Goal: Information Seeking & Learning: Learn about a topic

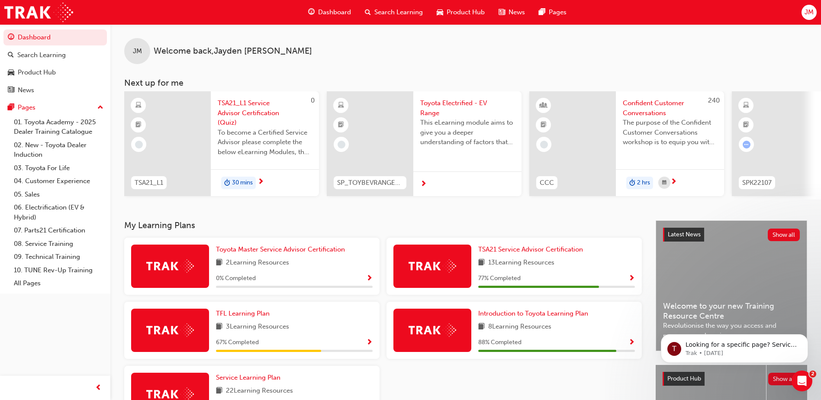
click at [437, 102] on span "Toyota Electrified - EV Range" at bounding box center [467, 107] width 94 height 19
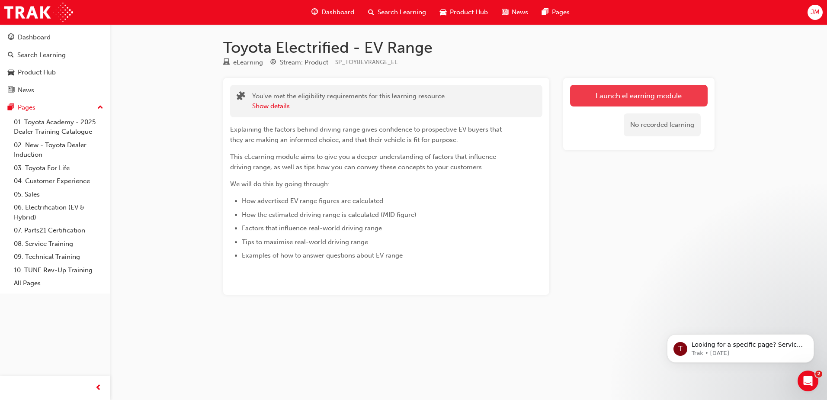
click at [615, 93] on link "Launch eLearning module" at bounding box center [639, 96] width 138 height 22
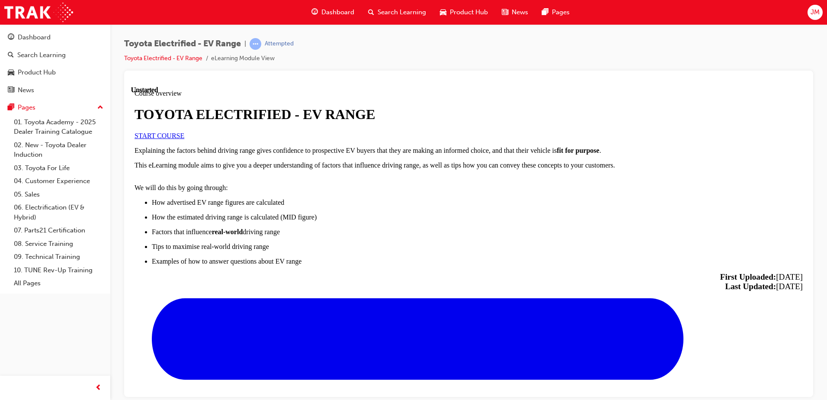
click at [184, 139] on span "START COURSE" at bounding box center [160, 134] width 50 height 7
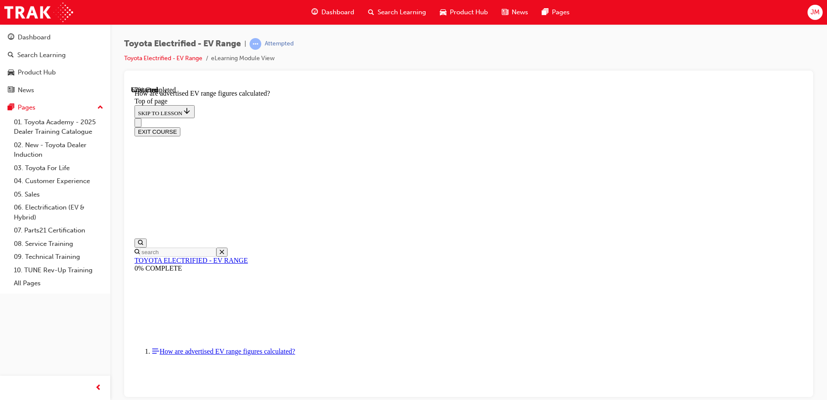
scroll to position [70, 0]
drag, startPoint x: 444, startPoint y: 192, endPoint x: 521, endPoint y: 195, distance: 77.0
drag, startPoint x: 446, startPoint y: 207, endPoint x: 497, endPoint y: 208, distance: 51.0
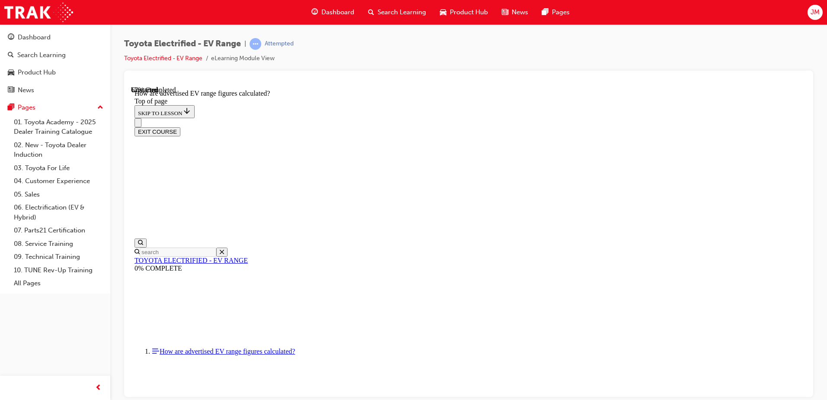
drag, startPoint x: 427, startPoint y: 237, endPoint x: 481, endPoint y: 240, distance: 54.6
drag, startPoint x: 531, startPoint y: 208, endPoint x: 604, endPoint y: 208, distance: 73.1
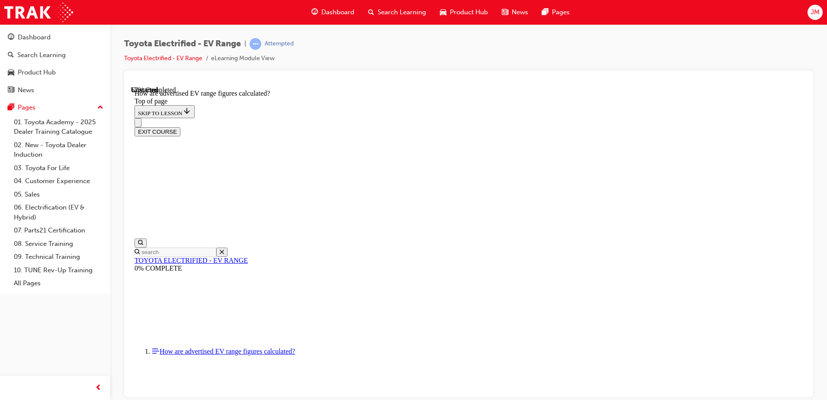
drag, startPoint x: 428, startPoint y: 252, endPoint x: 488, endPoint y: 253, distance: 60.6
drag, startPoint x: 488, startPoint y: 253, endPoint x: 536, endPoint y: 249, distance: 48.2
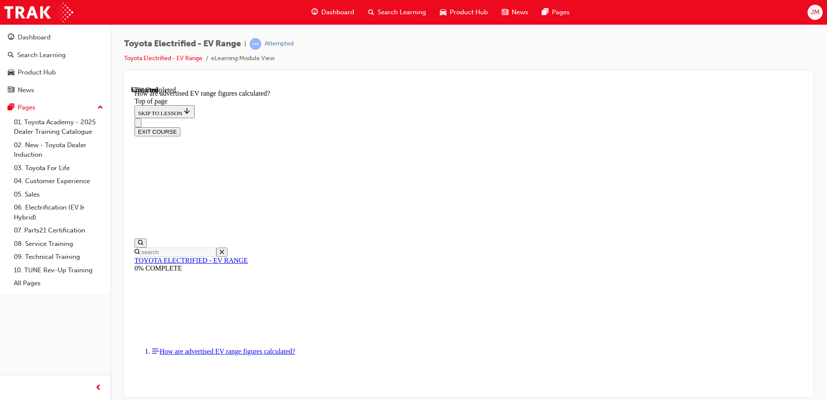
drag, startPoint x: 562, startPoint y: 247, endPoint x: 582, endPoint y: 247, distance: 19.9
drag, startPoint x: 468, startPoint y: 292, endPoint x: 484, endPoint y: 292, distance: 16.0
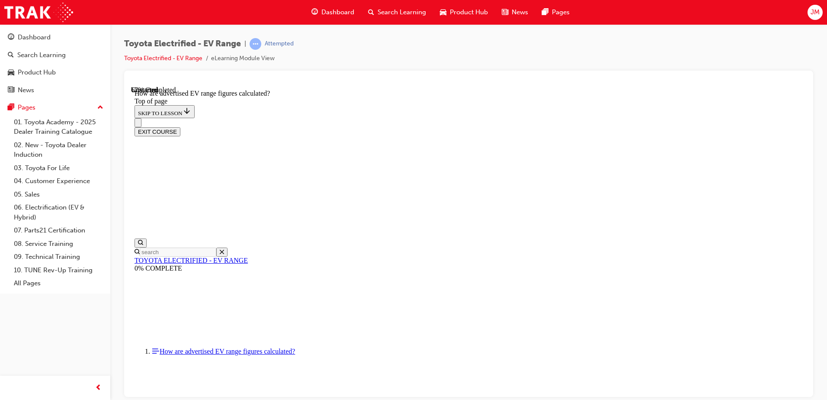
drag, startPoint x: 484, startPoint y: 292, endPoint x: 413, endPoint y: 293, distance: 71.0
drag, startPoint x: 457, startPoint y: 289, endPoint x: 501, endPoint y: 289, distance: 44.1
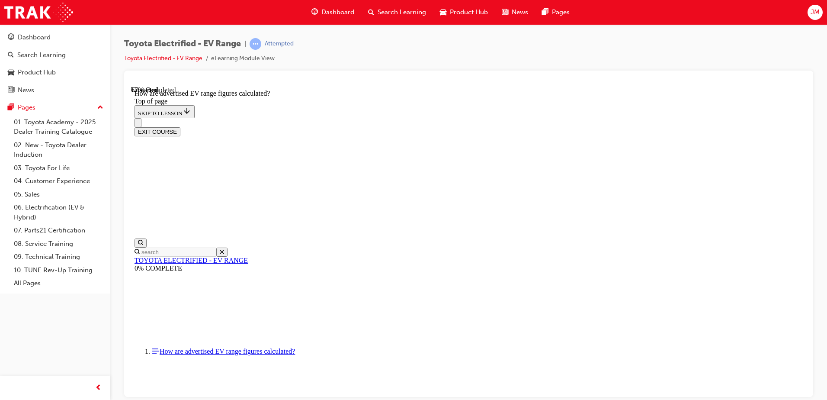
drag, startPoint x: 501, startPoint y: 289, endPoint x: 503, endPoint y: 293, distance: 4.7
drag, startPoint x: 416, startPoint y: 192, endPoint x: 490, endPoint y: 195, distance: 73.6
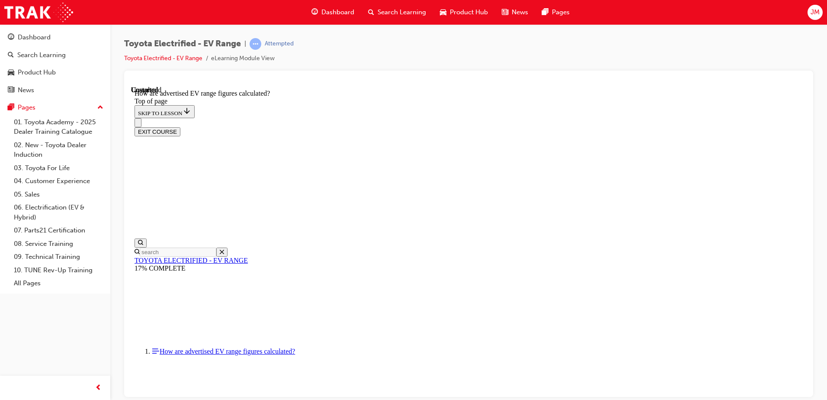
drag, startPoint x: 490, startPoint y: 195, endPoint x: 427, endPoint y: 215, distance: 65.5
drag, startPoint x: 422, startPoint y: 150, endPoint x: 536, endPoint y: 154, distance: 114.7
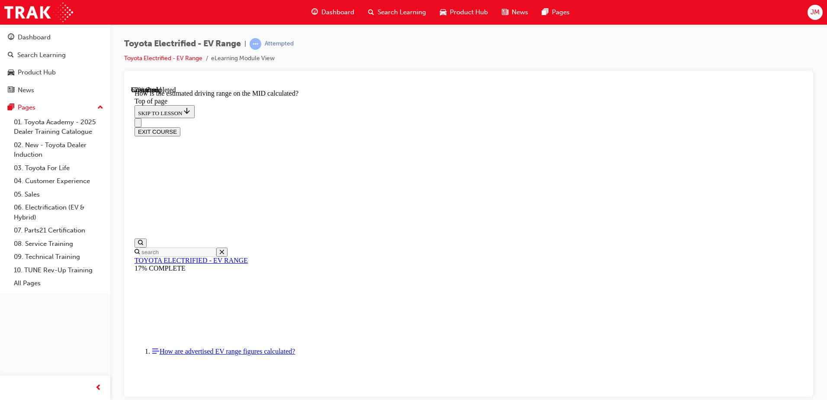
drag, startPoint x: 534, startPoint y: 155, endPoint x: 610, endPoint y: 161, distance: 75.9
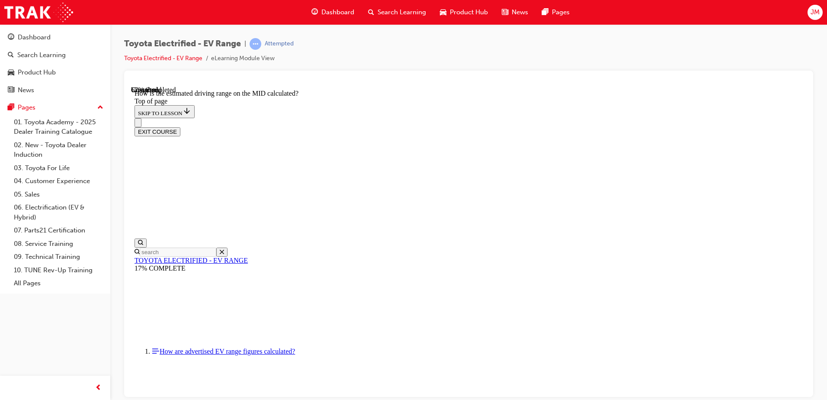
drag, startPoint x: 397, startPoint y: 203, endPoint x: 461, endPoint y: 197, distance: 63.8
drag, startPoint x: 461, startPoint y: 197, endPoint x: 431, endPoint y: 194, distance: 29.6
drag, startPoint x: 414, startPoint y: 193, endPoint x: 477, endPoint y: 193, distance: 62.7
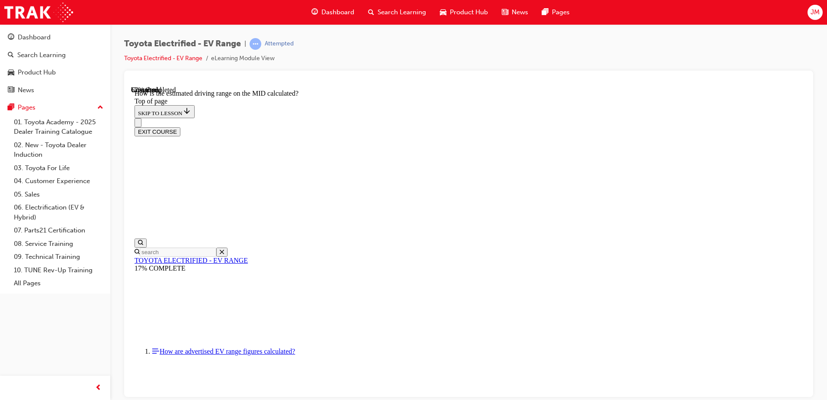
drag, startPoint x: 392, startPoint y: 211, endPoint x: 452, endPoint y: 210, distance: 59.7
drag, startPoint x: 452, startPoint y: 210, endPoint x: 414, endPoint y: 231, distance: 43.7
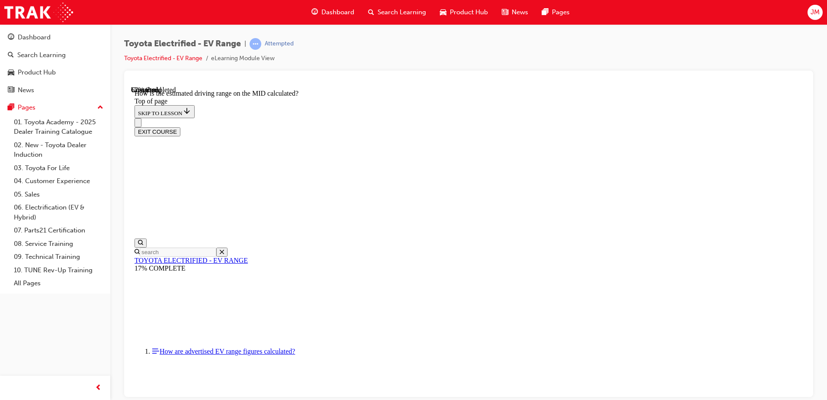
drag, startPoint x: 404, startPoint y: 231, endPoint x: 499, endPoint y: 237, distance: 95.8
drag, startPoint x: 390, startPoint y: 217, endPoint x: 457, endPoint y: 214, distance: 67.5
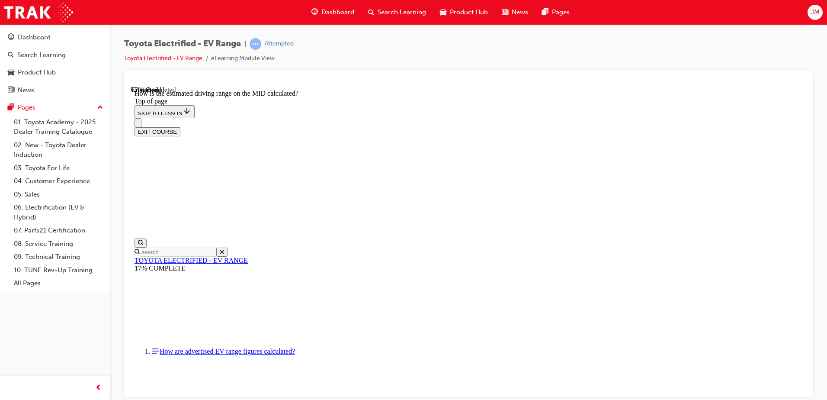
drag, startPoint x: 457, startPoint y: 214, endPoint x: 403, endPoint y: 183, distance: 62.3
drag, startPoint x: 422, startPoint y: 184, endPoint x: 522, endPoint y: 186, distance: 99.9
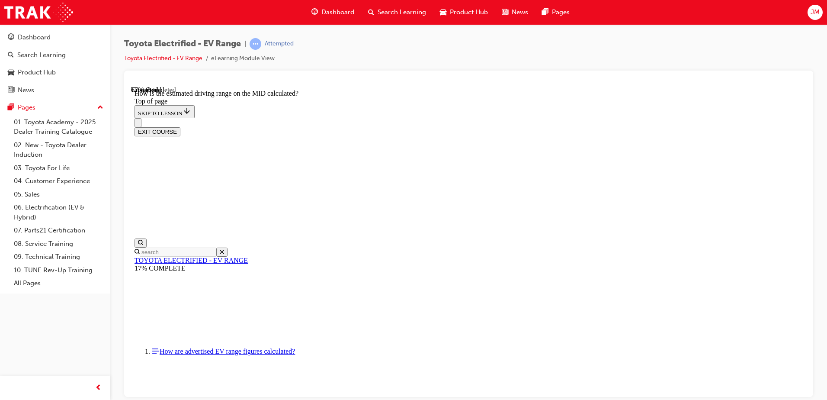
drag, startPoint x: 401, startPoint y: 214, endPoint x: 496, endPoint y: 215, distance: 95.6
drag, startPoint x: 447, startPoint y: 215, endPoint x: 620, endPoint y: 217, distance: 172.6
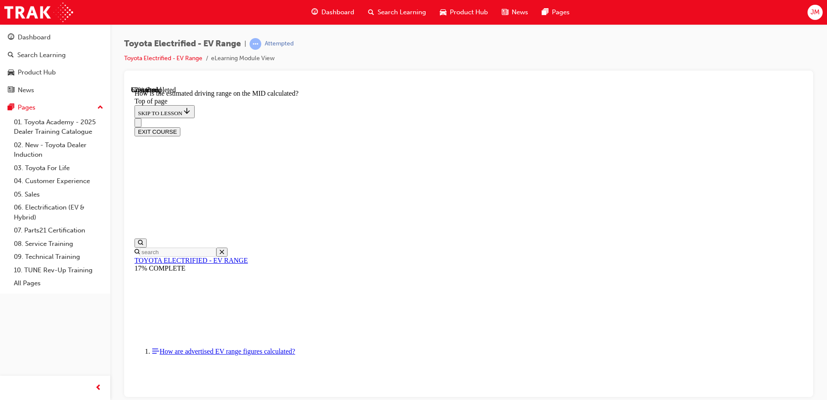
drag, startPoint x: 436, startPoint y: 199, endPoint x: 586, endPoint y: 202, distance: 150.1
drag, startPoint x: 586, startPoint y: 202, endPoint x: 519, endPoint y: 201, distance: 66.2
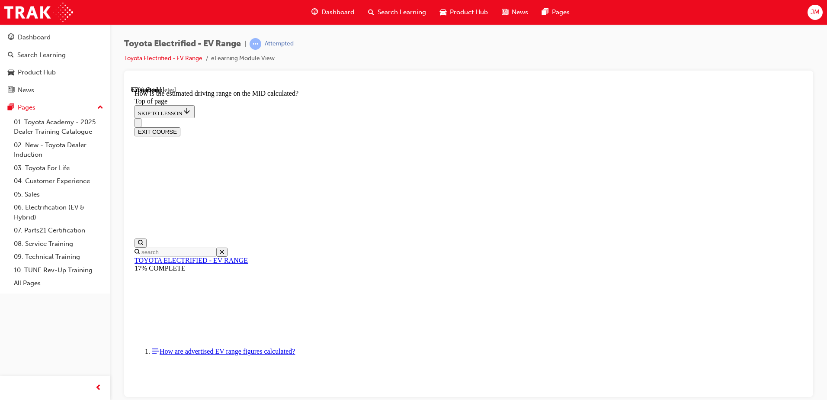
drag, startPoint x: 515, startPoint y: 200, endPoint x: 584, endPoint y: 200, distance: 68.8
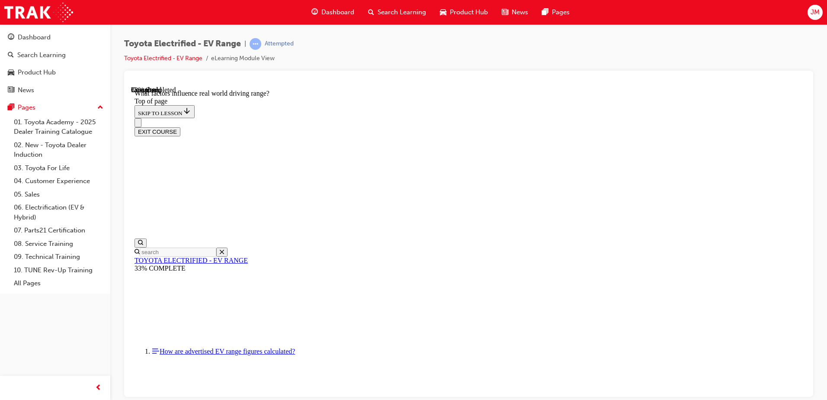
scroll to position [243, 0]
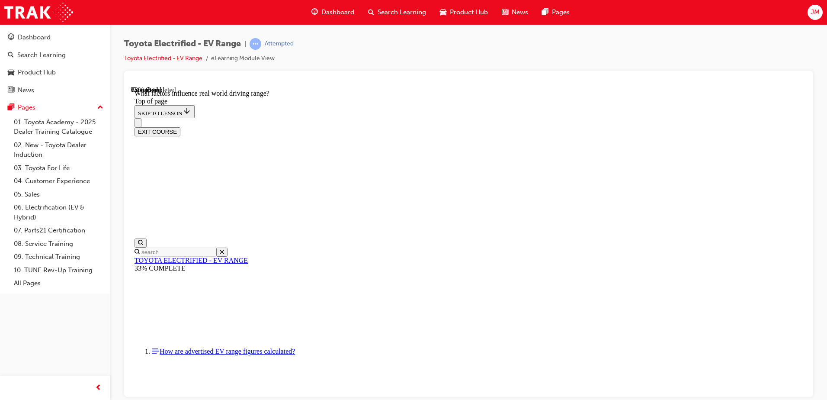
drag, startPoint x: 451, startPoint y: 165, endPoint x: 484, endPoint y: 166, distance: 33.3
drag, startPoint x: 484, startPoint y: 166, endPoint x: 431, endPoint y: 183, distance: 55.8
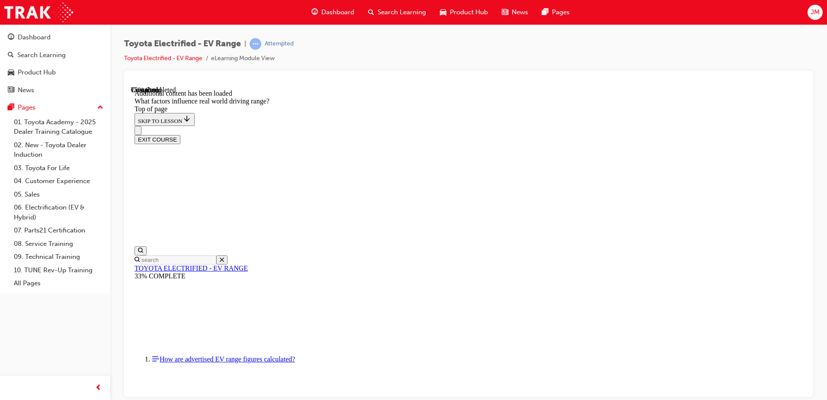
scroll to position [1044, 0]
drag, startPoint x: 516, startPoint y: 218, endPoint x: 411, endPoint y: 328, distance: 151.5
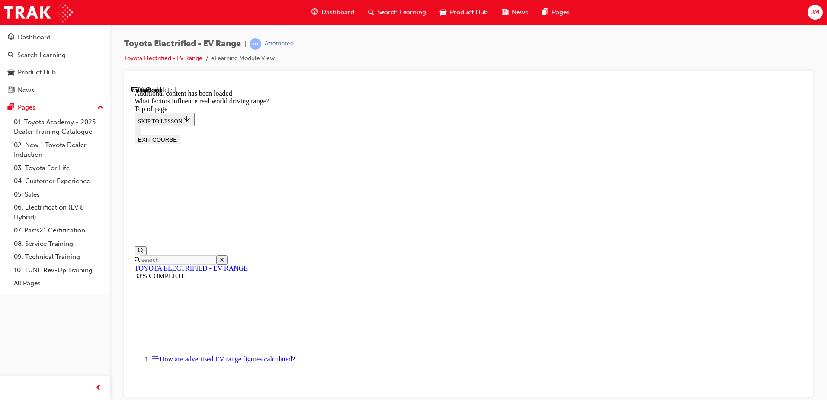
drag, startPoint x: 527, startPoint y: 215, endPoint x: 406, endPoint y: 326, distance: 164.4
drag, startPoint x: 502, startPoint y: 215, endPoint x: 622, endPoint y: 330, distance: 165.8
drag, startPoint x: 526, startPoint y: 214, endPoint x: 636, endPoint y: 317, distance: 150.2
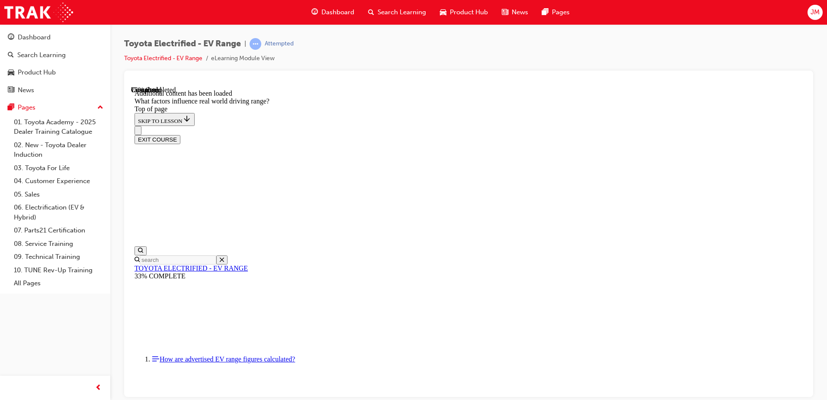
drag, startPoint x: 551, startPoint y: 208, endPoint x: 670, endPoint y: 337, distance: 174.8
drag, startPoint x: 537, startPoint y: 215, endPoint x: 422, endPoint y: 318, distance: 154.4
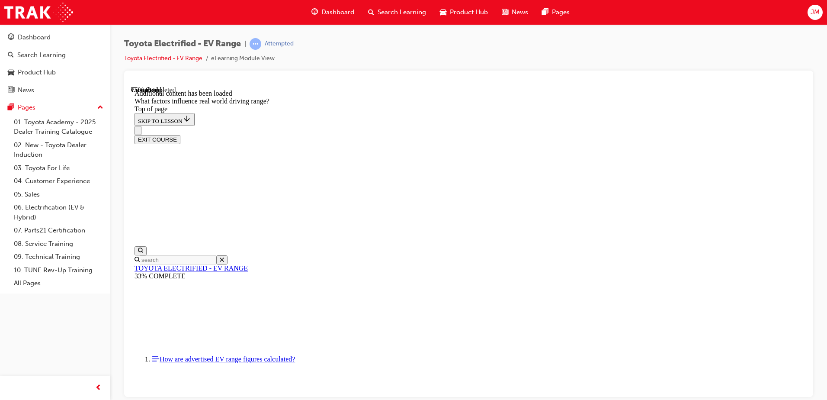
drag, startPoint x: 523, startPoint y: 214, endPoint x: 645, endPoint y: 323, distance: 163.9
drag, startPoint x: 550, startPoint y: 221, endPoint x: 656, endPoint y: 333, distance: 154.8
drag, startPoint x: 522, startPoint y: 211, endPoint x: 424, endPoint y: 312, distance: 140.1
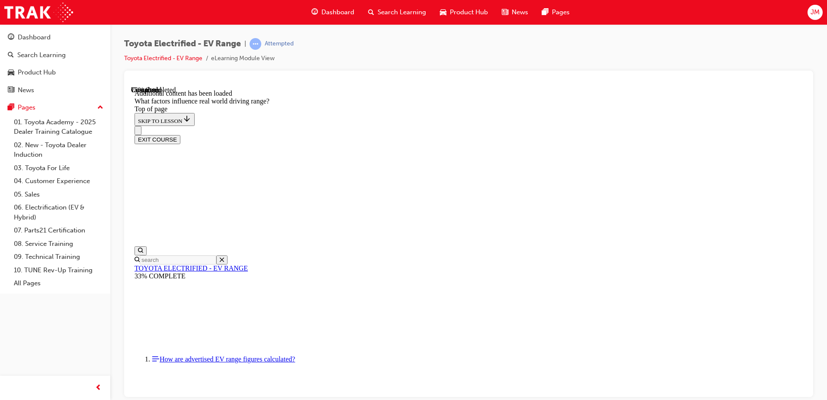
drag, startPoint x: 511, startPoint y: 212, endPoint x: 625, endPoint y: 326, distance: 161.2
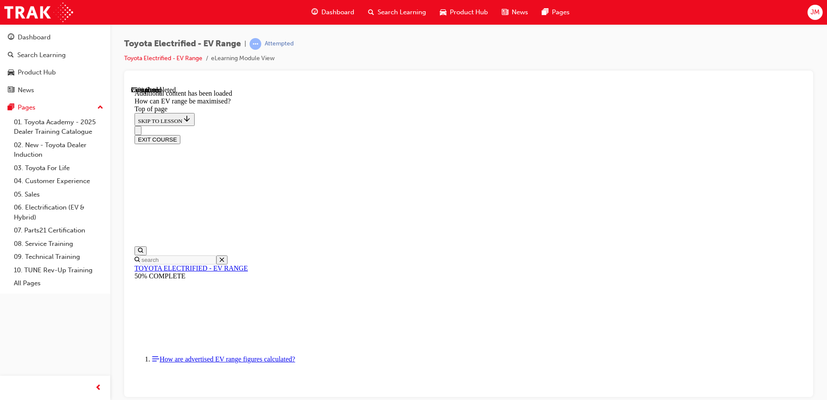
scroll to position [70, 0]
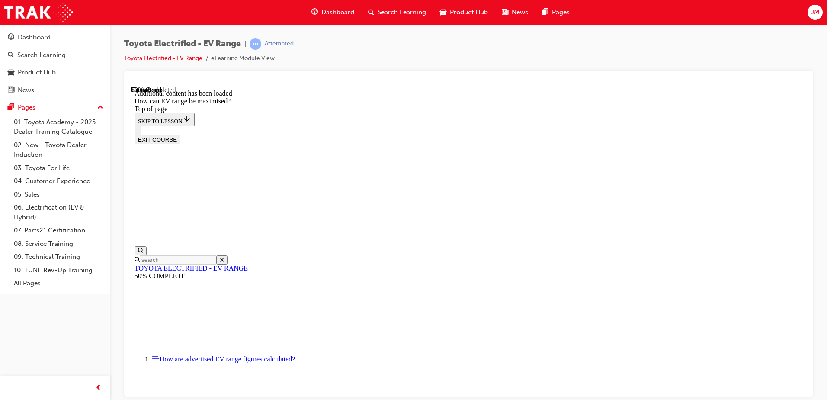
drag, startPoint x: 465, startPoint y: 313, endPoint x: 535, endPoint y: 309, distance: 70.6
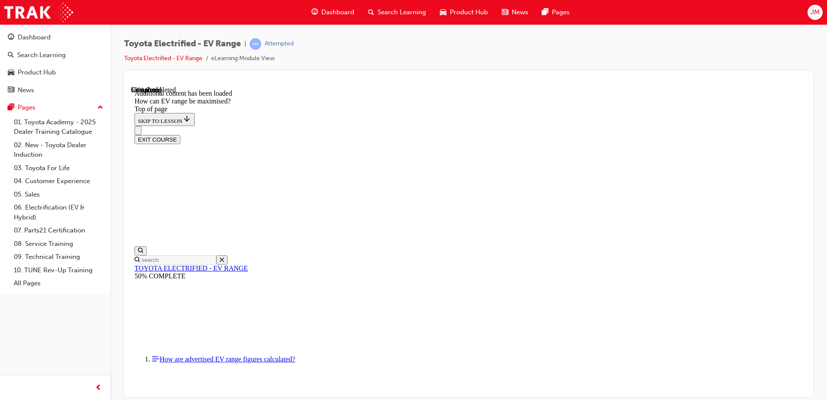
drag, startPoint x: 523, startPoint y: 311, endPoint x: 571, endPoint y: 311, distance: 48.0
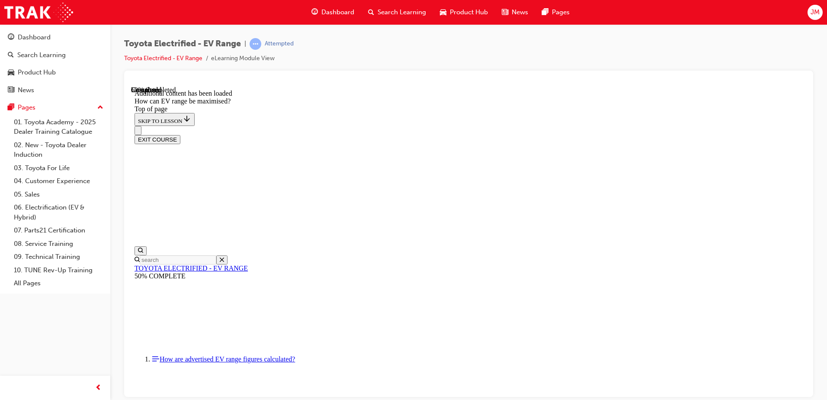
scroll to position [719, 0]
drag, startPoint x: 390, startPoint y: 223, endPoint x: 551, endPoint y: 238, distance: 161.6
drag, startPoint x: 551, startPoint y: 238, endPoint x: 518, endPoint y: 235, distance: 33.0
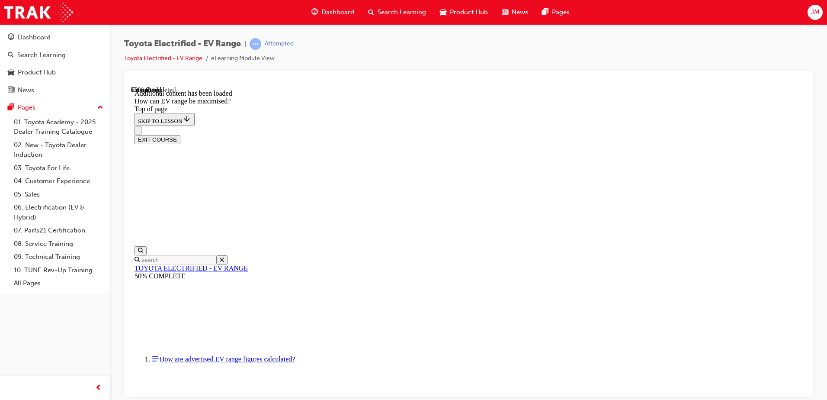
drag, startPoint x: 533, startPoint y: 231, endPoint x: 578, endPoint y: 235, distance: 44.8
drag, startPoint x: 575, startPoint y: 237, endPoint x: 410, endPoint y: 224, distance: 165.7
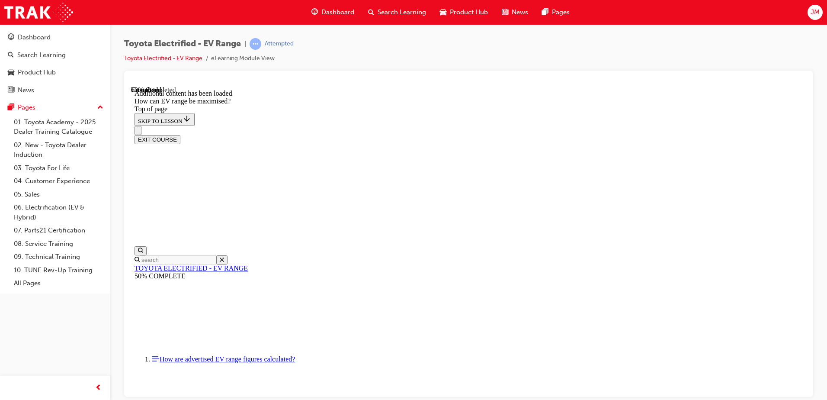
drag, startPoint x: 377, startPoint y: 212, endPoint x: 467, endPoint y: 214, distance: 90.0
drag, startPoint x: 467, startPoint y: 214, endPoint x: 458, endPoint y: 214, distance: 8.7
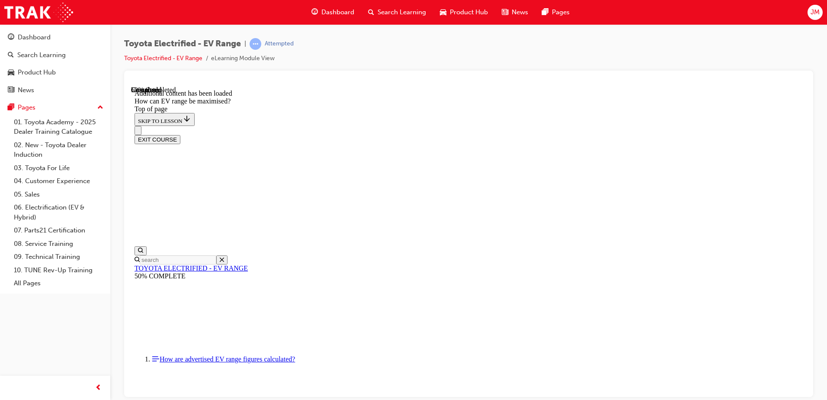
drag, startPoint x: 448, startPoint y: 213, endPoint x: 542, endPoint y: 220, distance: 94.6
drag, startPoint x: 542, startPoint y: 220, endPoint x: 503, endPoint y: 209, distance: 40.8
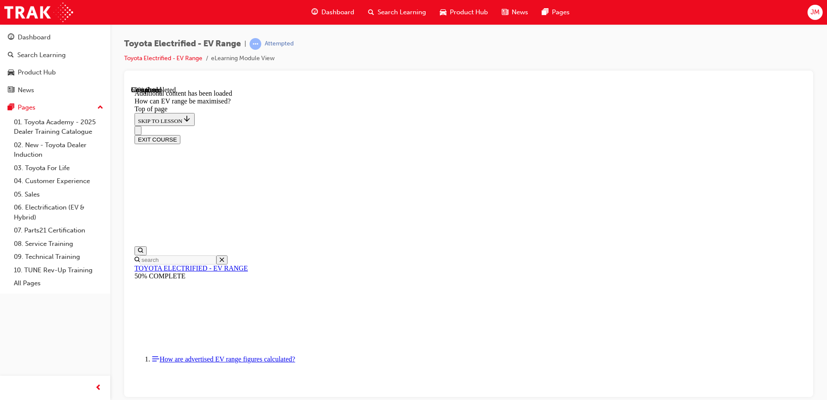
drag, startPoint x: 503, startPoint y: 209, endPoint x: 574, endPoint y: 212, distance: 71.8
drag, startPoint x: 454, startPoint y: 168, endPoint x: 537, endPoint y: 169, distance: 83.1
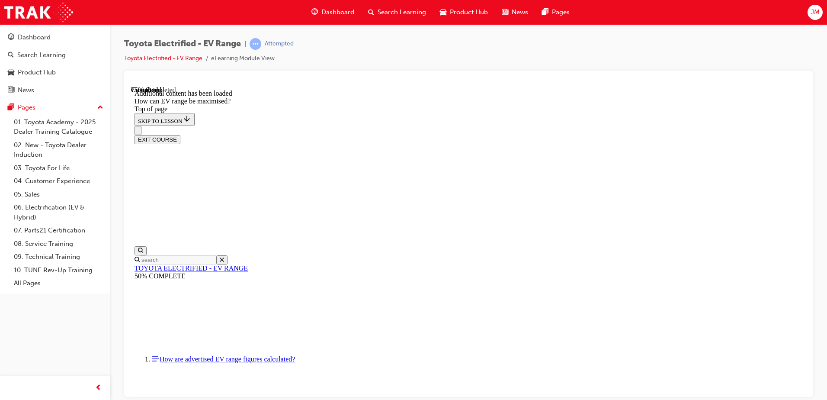
drag, startPoint x: 523, startPoint y: 170, endPoint x: 591, endPoint y: 169, distance: 67.9
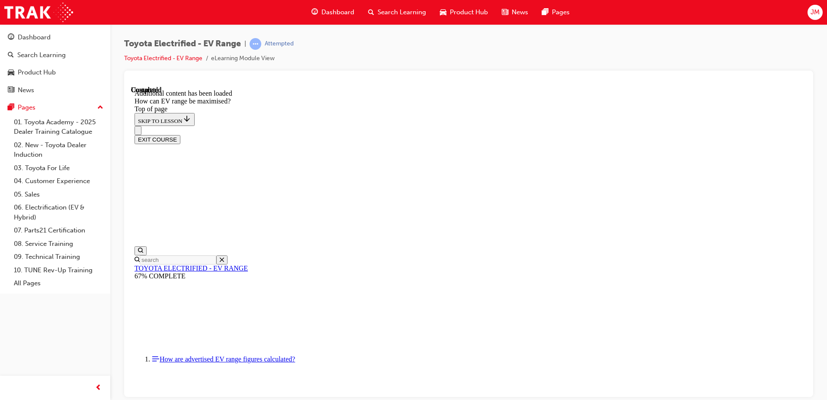
drag, startPoint x: 542, startPoint y: 212, endPoint x: 469, endPoint y: 211, distance: 73.1
drag, startPoint x: 567, startPoint y: 132, endPoint x: 648, endPoint y: 137, distance: 81.5
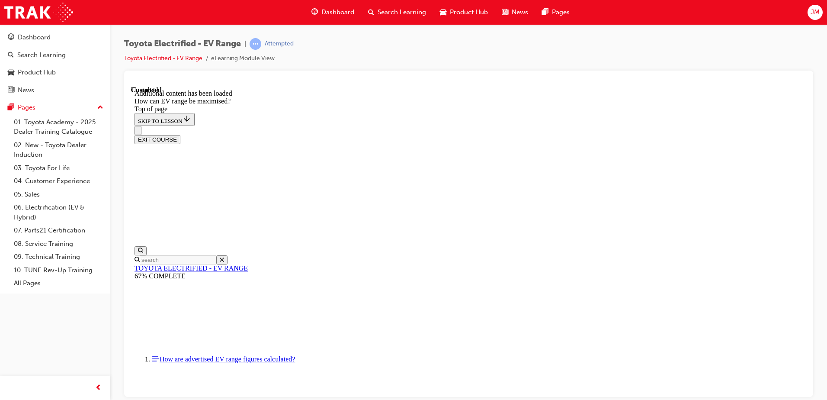
drag, startPoint x: 487, startPoint y: 143, endPoint x: 540, endPoint y: 144, distance: 52.3
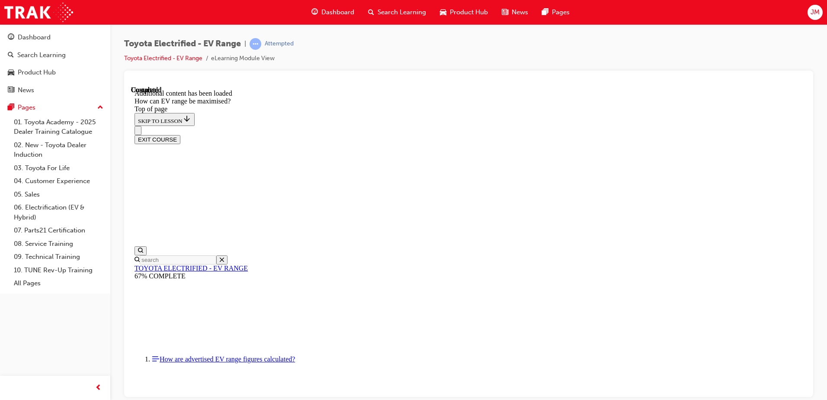
drag, startPoint x: 539, startPoint y: 163, endPoint x: 512, endPoint y: 163, distance: 26.8
drag, startPoint x: 501, startPoint y: 159, endPoint x: 554, endPoint y: 157, distance: 53.2
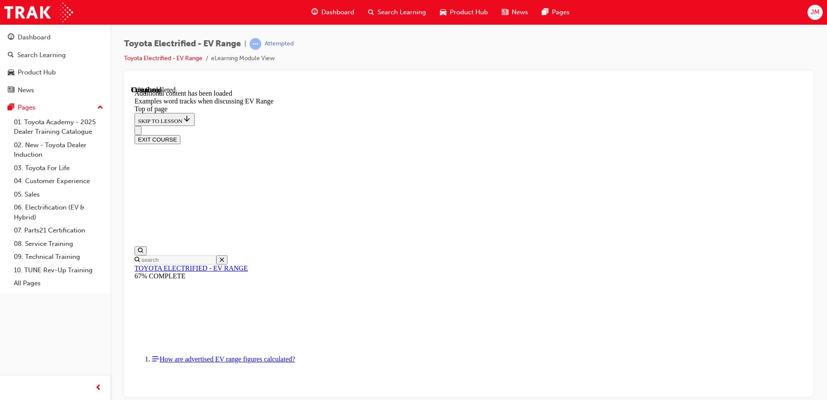
scroll to position [200, 0]
drag, startPoint x: 481, startPoint y: 197, endPoint x: 592, endPoint y: 212, distance: 112.2
drag, startPoint x: 592, startPoint y: 212, endPoint x: 540, endPoint y: 220, distance: 52.9
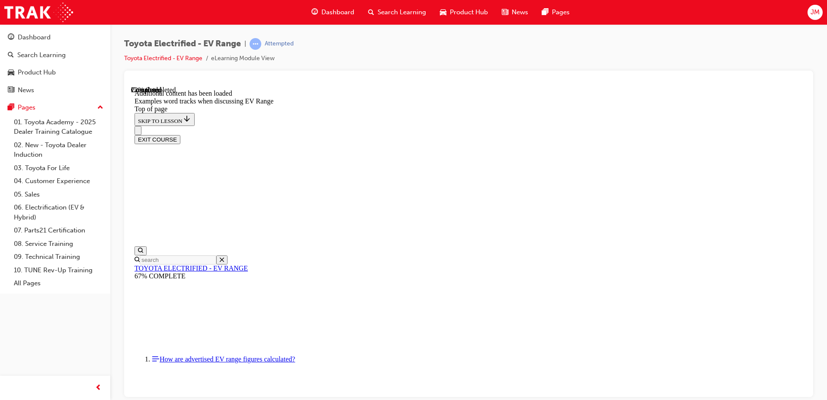
drag, startPoint x: 463, startPoint y: 251, endPoint x: 545, endPoint y: 256, distance: 82.3
drag, startPoint x: 545, startPoint y: 256, endPoint x: 551, endPoint y: 260, distance: 7.1
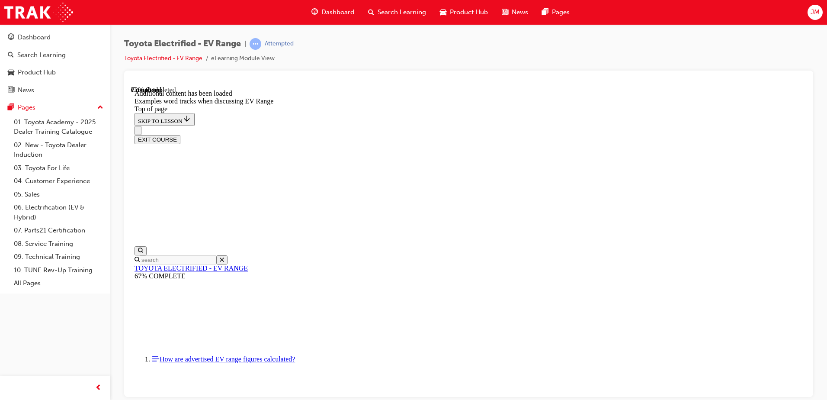
drag, startPoint x: 435, startPoint y: 205, endPoint x: 491, endPoint y: 210, distance: 56.5
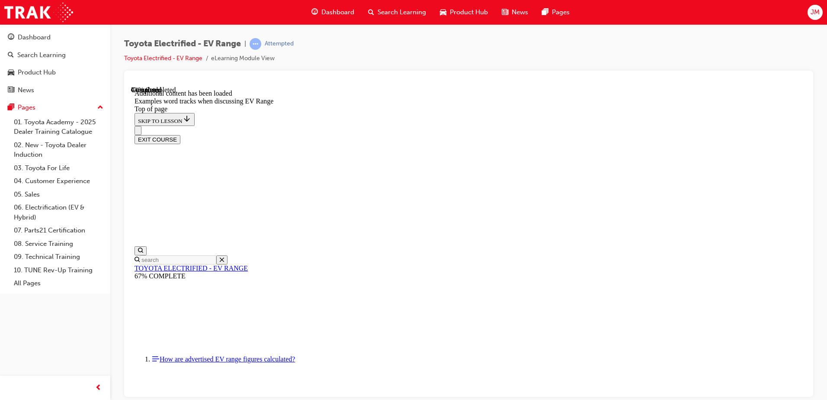
drag, startPoint x: 491, startPoint y: 210, endPoint x: 482, endPoint y: 208, distance: 9.2
drag, startPoint x: 408, startPoint y: 212, endPoint x: 462, endPoint y: 215, distance: 53.8
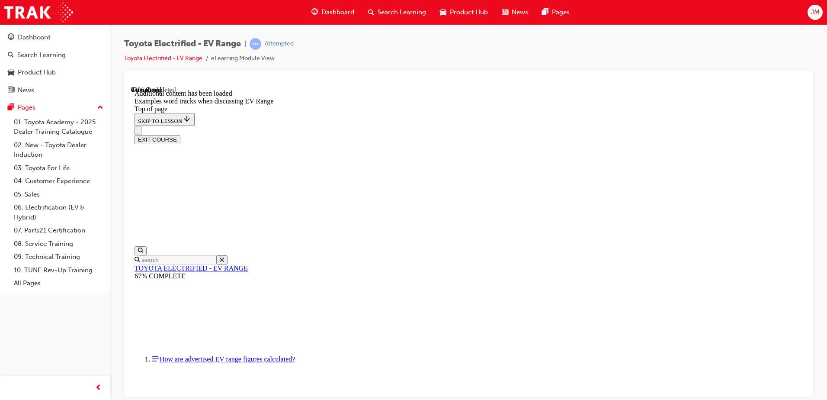
drag, startPoint x: 390, startPoint y: 237, endPoint x: 465, endPoint y: 243, distance: 75.1
drag, startPoint x: 465, startPoint y: 243, endPoint x: 430, endPoint y: 243, distance: 35.0
drag, startPoint x: 417, startPoint y: 237, endPoint x: 493, endPoint y: 243, distance: 76.7
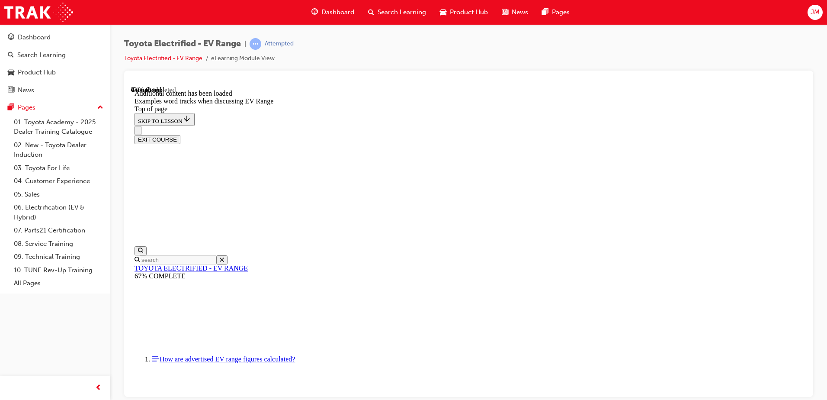
drag, startPoint x: 493, startPoint y: 243, endPoint x: 479, endPoint y: 242, distance: 13.9
drag, startPoint x: 402, startPoint y: 249, endPoint x: 470, endPoint y: 250, distance: 67.9
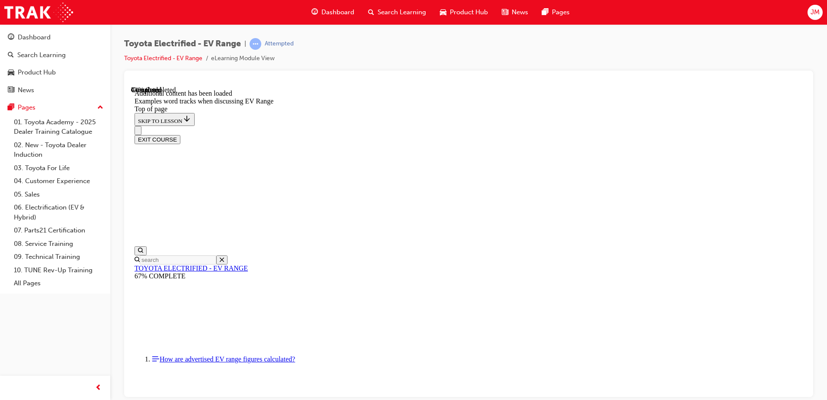
drag, startPoint x: 408, startPoint y: 254, endPoint x: 509, endPoint y: 261, distance: 101.0
drag, startPoint x: 509, startPoint y: 261, endPoint x: 435, endPoint y: 259, distance: 74.0
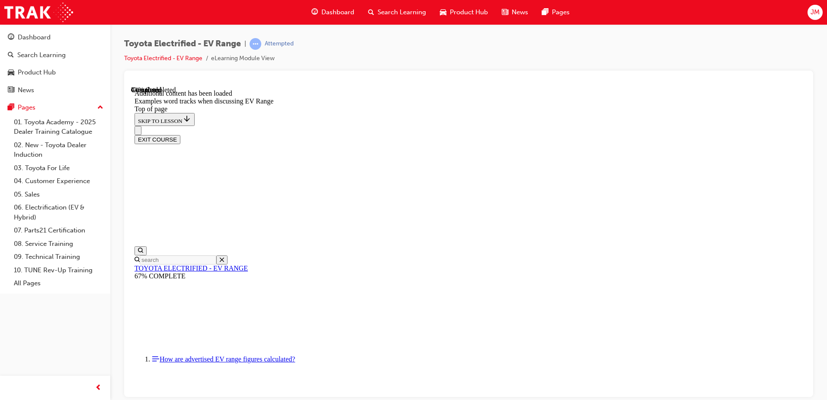
drag, startPoint x: 402, startPoint y: 266, endPoint x: 430, endPoint y: 267, distance: 28.6
drag, startPoint x: 561, startPoint y: 245, endPoint x: 584, endPoint y: 246, distance: 22.5
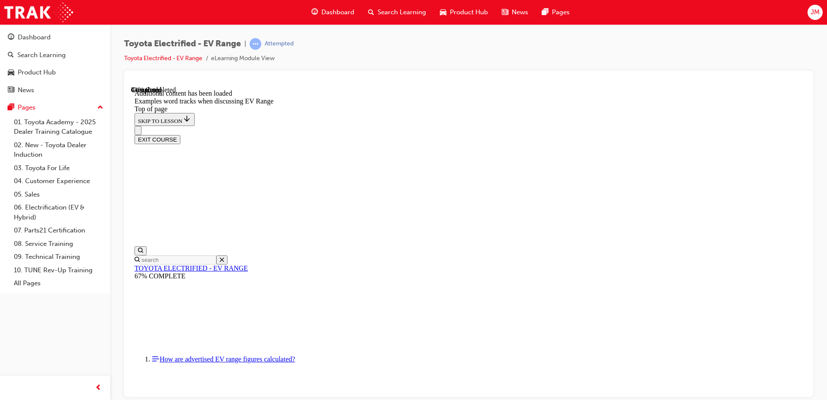
drag, startPoint x: 584, startPoint y: 246, endPoint x: 591, endPoint y: 246, distance: 6.9
drag, startPoint x: 556, startPoint y: 247, endPoint x: 622, endPoint y: 248, distance: 65.8
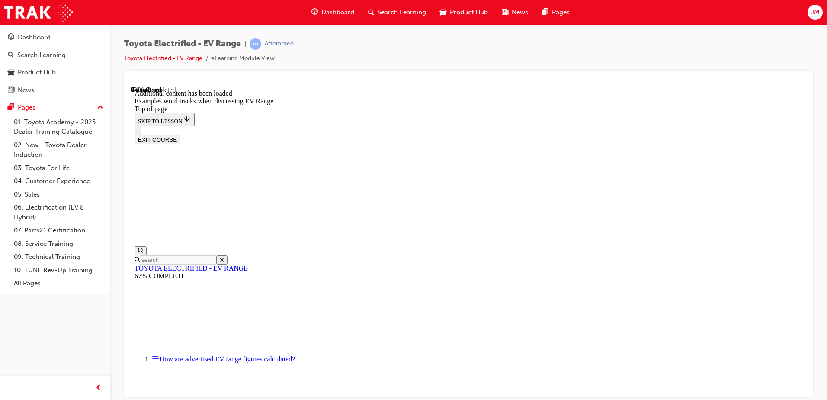
drag, startPoint x: 585, startPoint y: 249, endPoint x: 648, endPoint y: 256, distance: 63.1
drag, startPoint x: 648, startPoint y: 256, endPoint x: 579, endPoint y: 257, distance: 68.3
drag, startPoint x: 568, startPoint y: 254, endPoint x: 643, endPoint y: 256, distance: 74.9
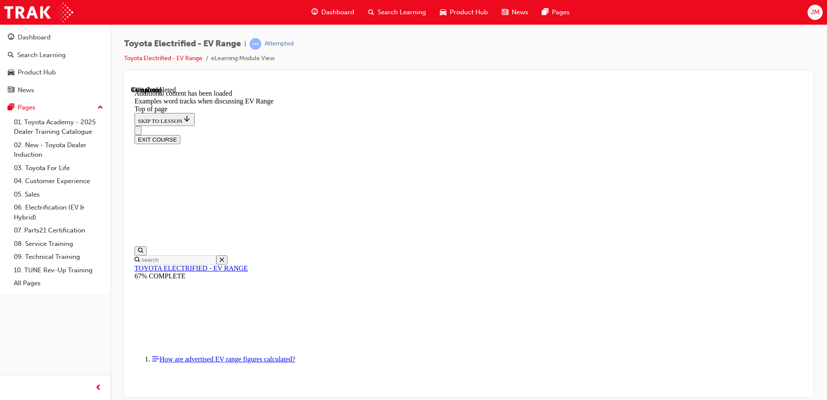
drag, startPoint x: 643, startPoint y: 256, endPoint x: 629, endPoint y: 256, distance: 13.8
drag, startPoint x: 606, startPoint y: 250, endPoint x: 641, endPoint y: 250, distance: 35.0
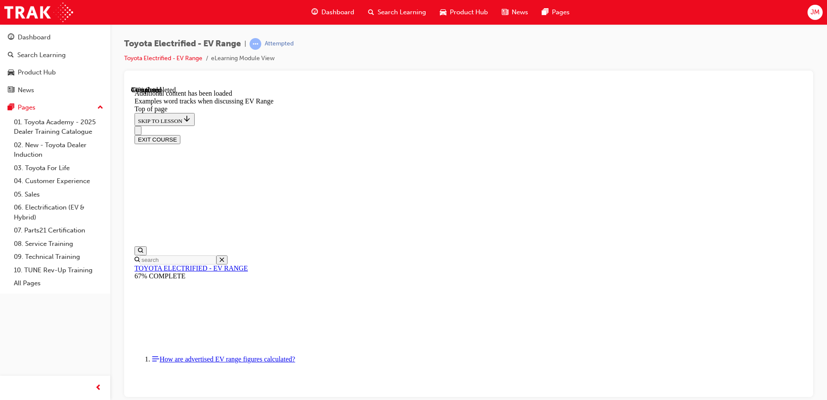
drag, startPoint x: 641, startPoint y: 250, endPoint x: 594, endPoint y: 258, distance: 47.8
drag, startPoint x: 556, startPoint y: 262, endPoint x: 641, endPoint y: 264, distance: 84.8
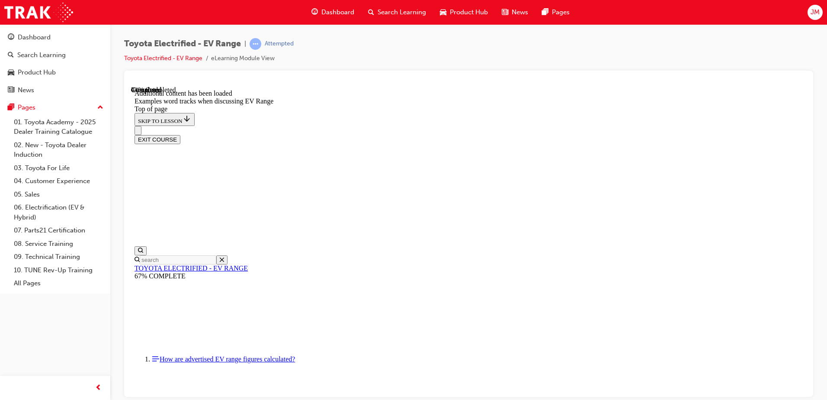
drag, startPoint x: 363, startPoint y: 294, endPoint x: 454, endPoint y: 294, distance: 90.4
drag, startPoint x: 598, startPoint y: 286, endPoint x: 625, endPoint y: 291, distance: 27.7
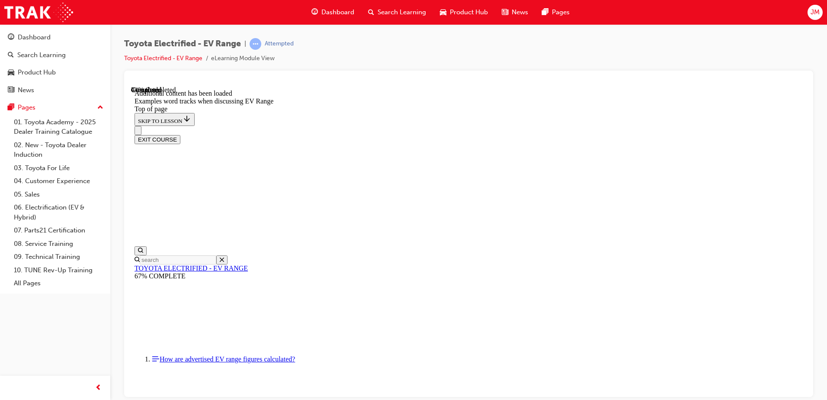
drag, startPoint x: 441, startPoint y: 131, endPoint x: 622, endPoint y: 147, distance: 181.5
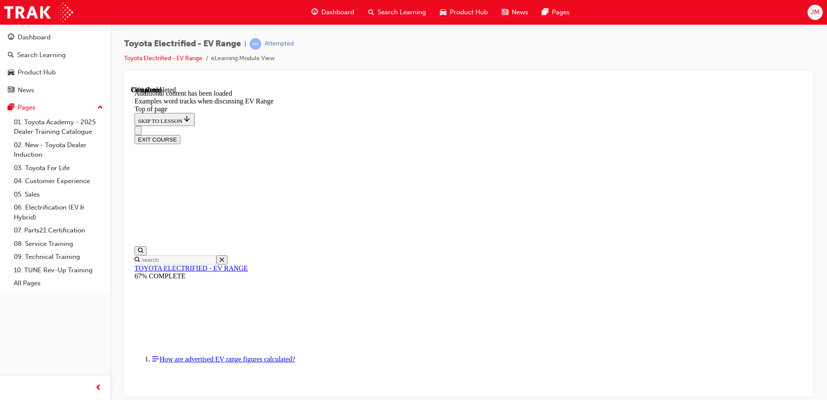
drag, startPoint x: 423, startPoint y: 145, endPoint x: 531, endPoint y: 145, distance: 107.7
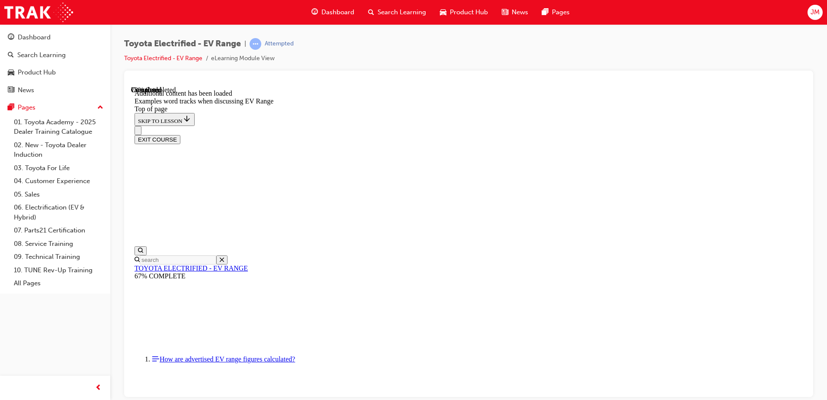
drag, startPoint x: 353, startPoint y: 300, endPoint x: 356, endPoint y: 317, distance: 17.1
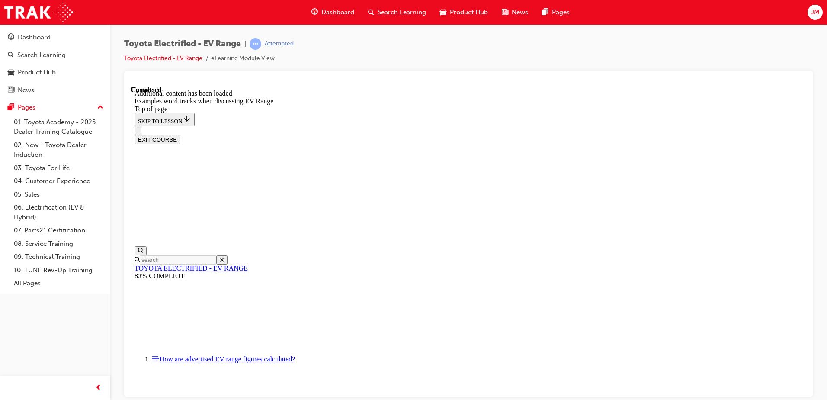
drag, startPoint x: 370, startPoint y: 254, endPoint x: 466, endPoint y: 255, distance: 96.5
drag, startPoint x: 439, startPoint y: 250, endPoint x: 562, endPoint y: 281, distance: 127.3
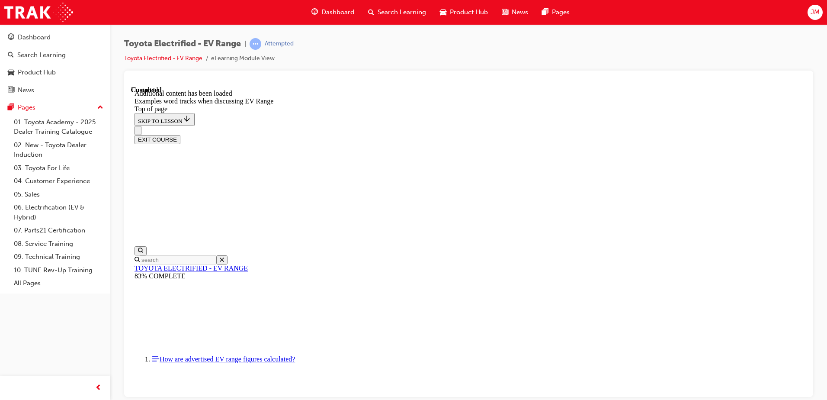
scroll to position [1241, 0]
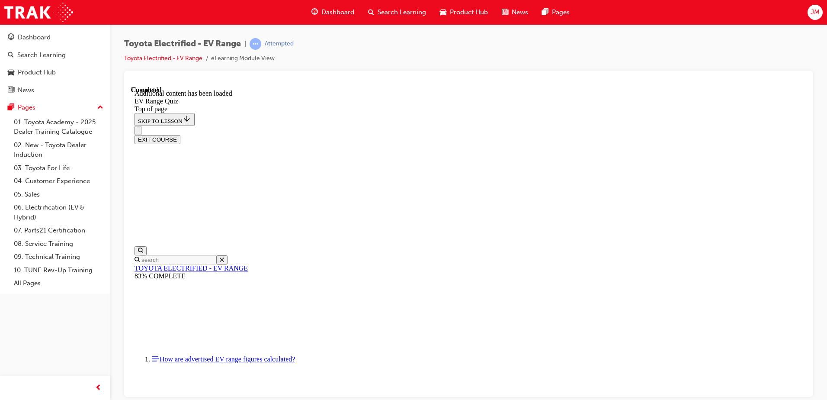
drag, startPoint x: 513, startPoint y: 256, endPoint x: 528, endPoint y: 250, distance: 15.3
drag, startPoint x: 492, startPoint y: 216, endPoint x: 510, endPoint y: 215, distance: 18.2
drag, startPoint x: 510, startPoint y: 215, endPoint x: 481, endPoint y: 216, distance: 29.0
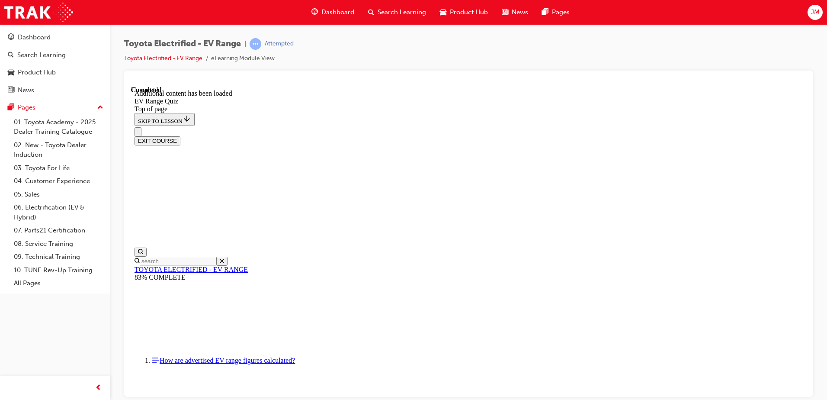
drag, startPoint x: 465, startPoint y: 215, endPoint x: 600, endPoint y: 215, distance: 135.4
drag, startPoint x: 548, startPoint y: 217, endPoint x: 596, endPoint y: 217, distance: 47.6
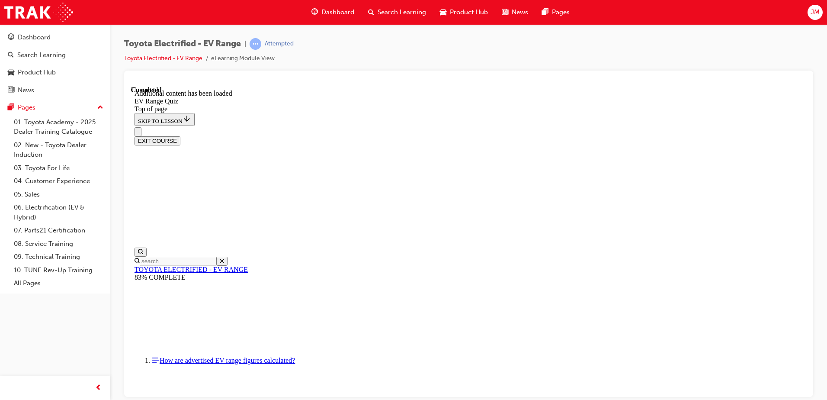
drag, startPoint x: 414, startPoint y: 229, endPoint x: 499, endPoint y: 229, distance: 85.2
drag, startPoint x: 499, startPoint y: 229, endPoint x: 455, endPoint y: 230, distance: 44.6
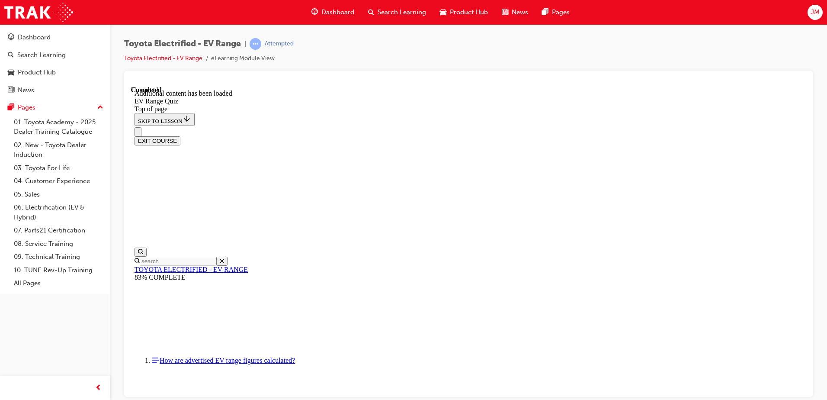
drag, startPoint x: 454, startPoint y: 214, endPoint x: 559, endPoint y: 217, distance: 105.2
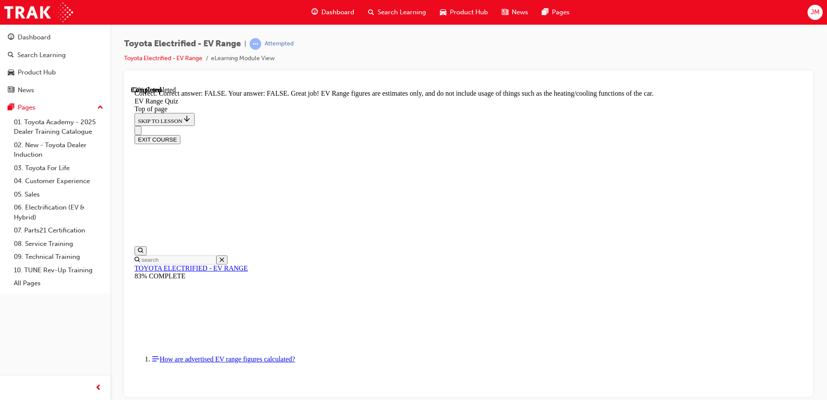
drag, startPoint x: 430, startPoint y: 219, endPoint x: 632, endPoint y: 226, distance: 202.5
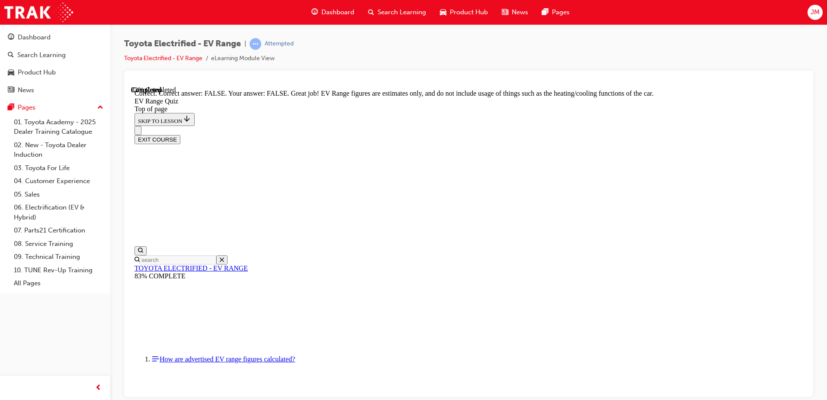
drag, startPoint x: 551, startPoint y: 231, endPoint x: 615, endPoint y: 233, distance: 63.2
drag, startPoint x: 452, startPoint y: 240, endPoint x: 523, endPoint y: 240, distance: 70.5
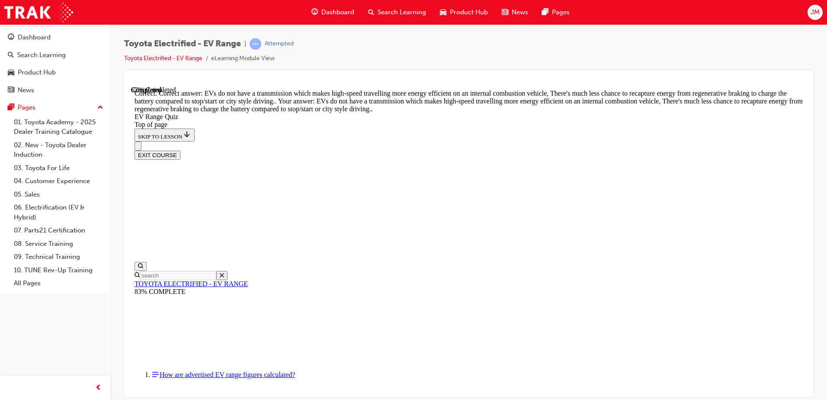
scroll to position [209, 0]
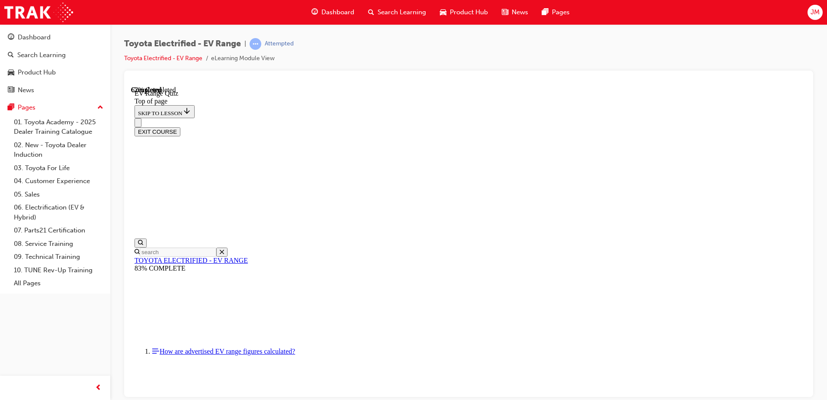
scroll to position [26, 0]
drag, startPoint x: 427, startPoint y: 217, endPoint x: 614, endPoint y: 218, distance: 186.9
drag, startPoint x: 436, startPoint y: 228, endPoint x: 608, endPoint y: 231, distance: 171.8
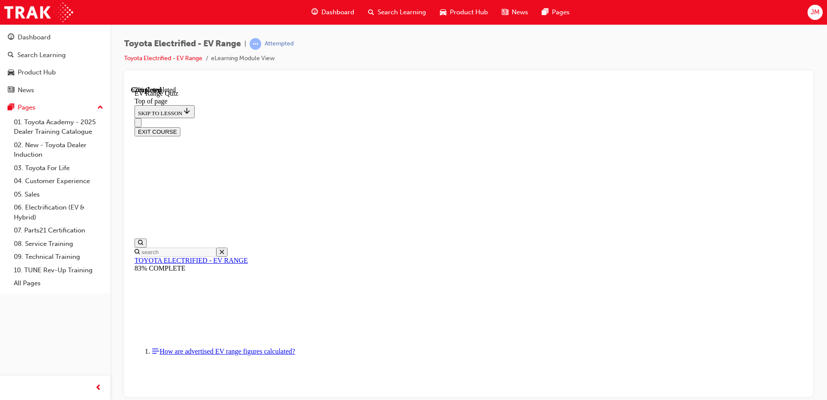
drag, startPoint x: 443, startPoint y: 262, endPoint x: 514, endPoint y: 263, distance: 70.9
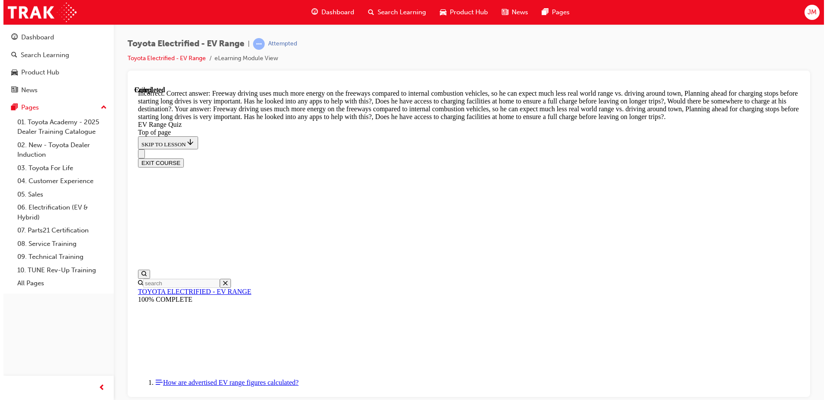
scroll to position [247, 0]
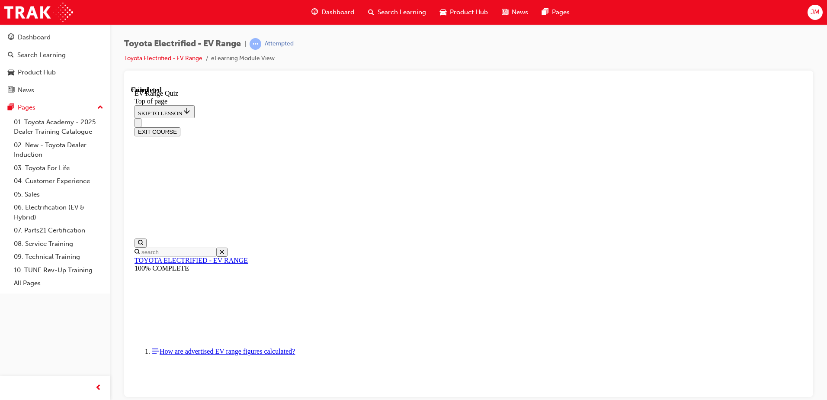
scroll to position [131, 0]
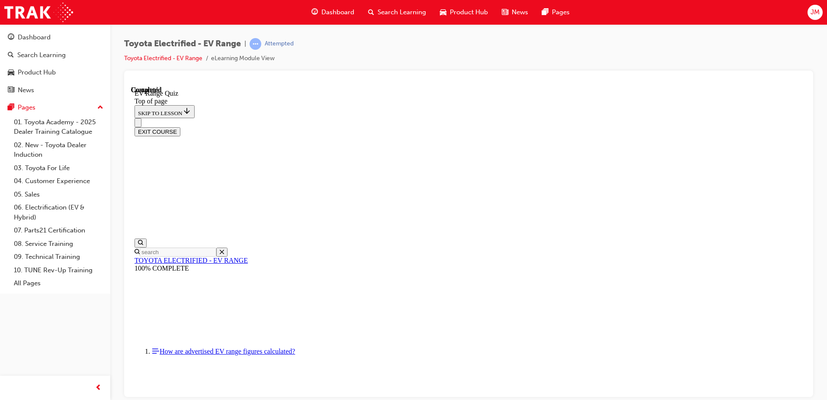
scroll to position [26, 0]
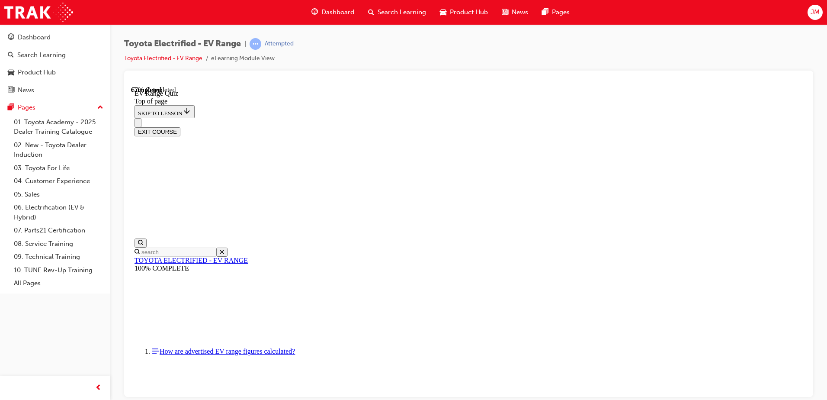
scroll to position [220, 0]
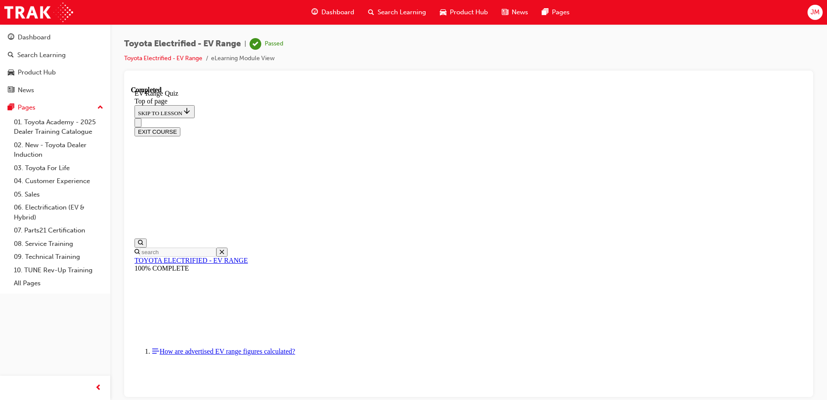
scroll to position [131, 0]
click at [180, 127] on button "EXIT COURSE" at bounding box center [158, 131] width 46 height 9
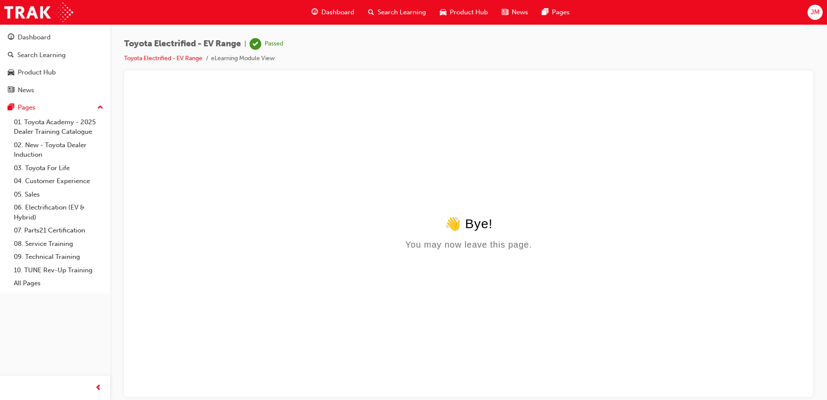
scroll to position [0, 0]
click at [39, 41] on div "Dashboard" at bounding box center [34, 37] width 33 height 10
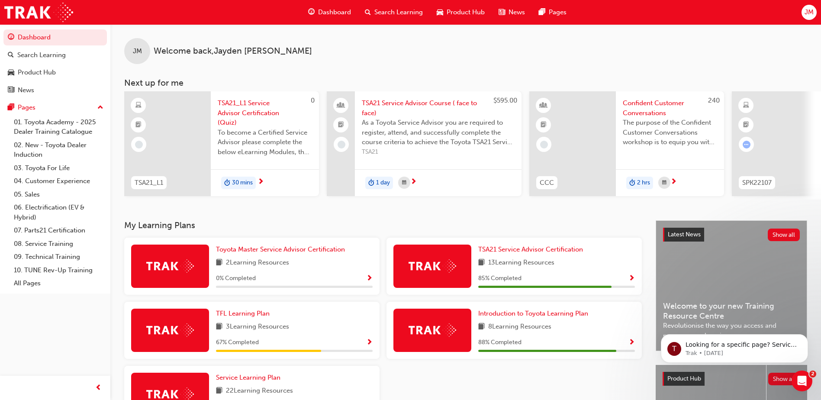
click at [441, 101] on span "TSA21 Service Advisor Course ( face to face)" at bounding box center [438, 107] width 153 height 19
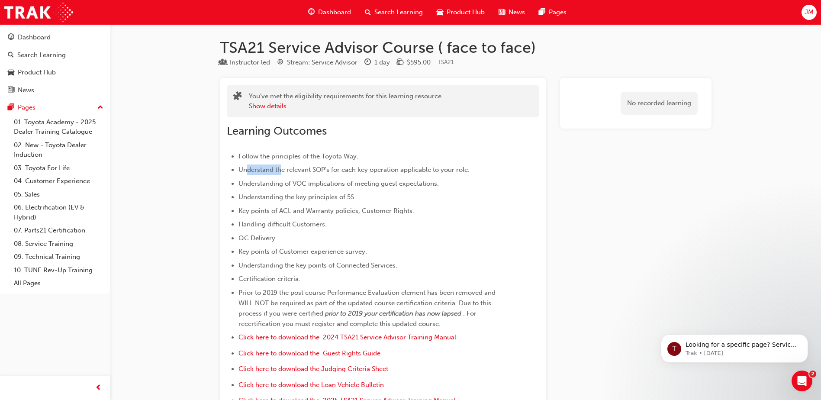
drag, startPoint x: 248, startPoint y: 162, endPoint x: 323, endPoint y: 169, distance: 75.6
click at [323, 169] on ul "Follow the principles of the Toyota Way. Understand the relevant SOP's for each…" at bounding box center [367, 305] width 281 height 308
click at [320, 171] on span "Understand the relevant SOP's for each key operation applicable to your role." at bounding box center [353, 170] width 231 height 8
click at [51, 36] on div "Dashboard" at bounding box center [55, 37] width 95 height 11
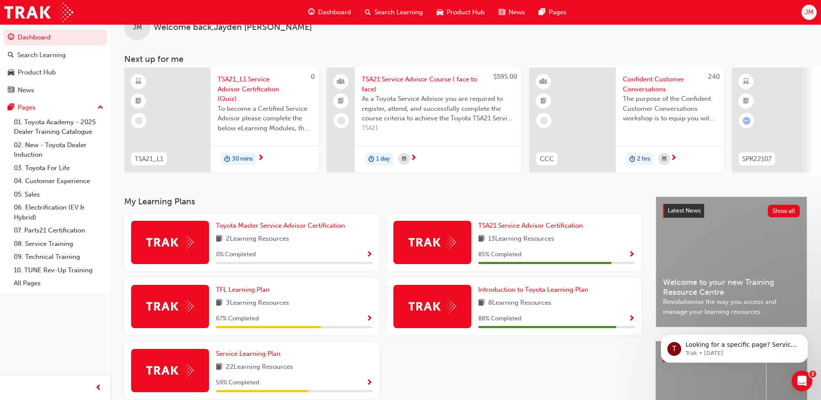
scroll to position [43, 0]
